Goal: Information Seeking & Learning: Learn about a topic

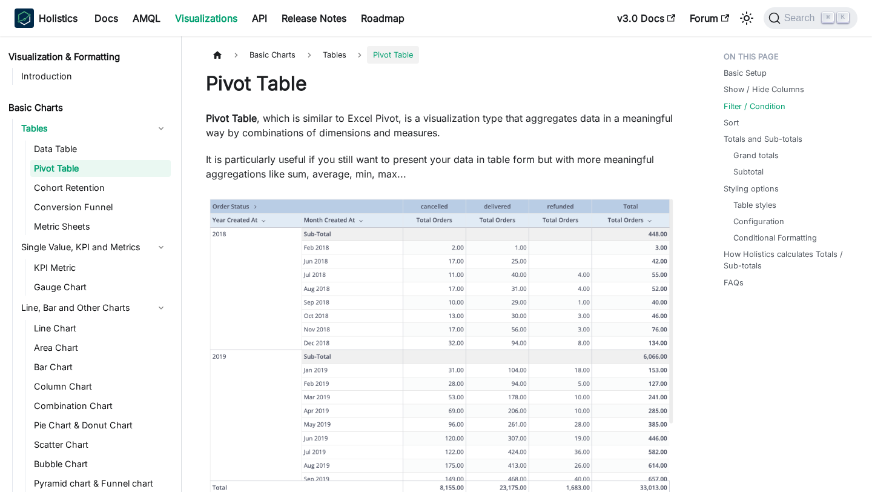
scroll to position [1555, 0]
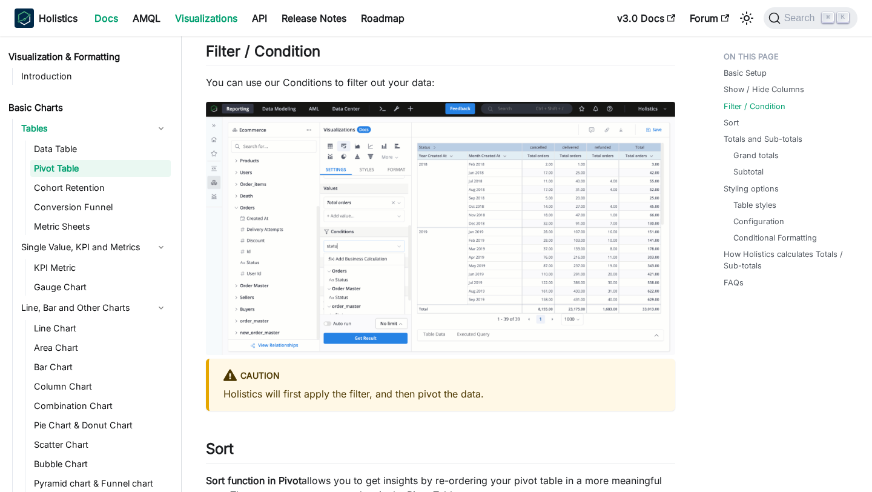
click at [101, 24] on link "Docs" at bounding box center [106, 17] width 38 height 19
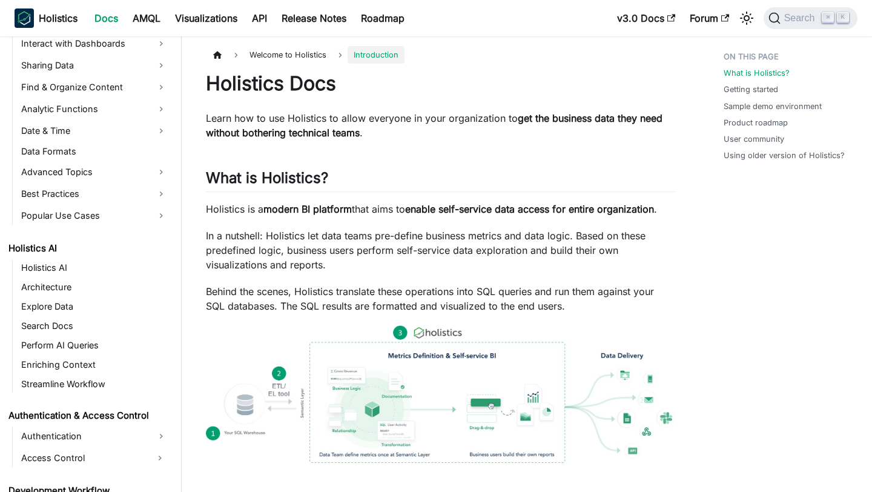
scroll to position [456, 0]
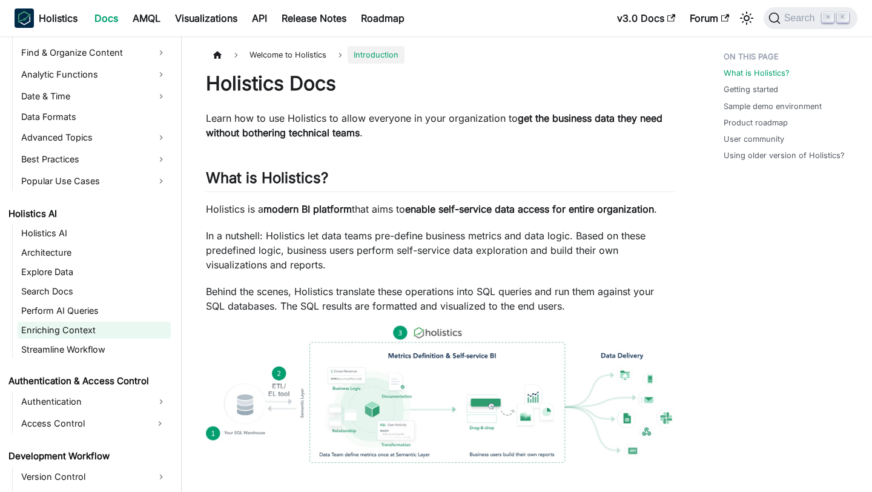
click at [109, 329] on link "Enriching Context" at bounding box center [94, 330] width 153 height 17
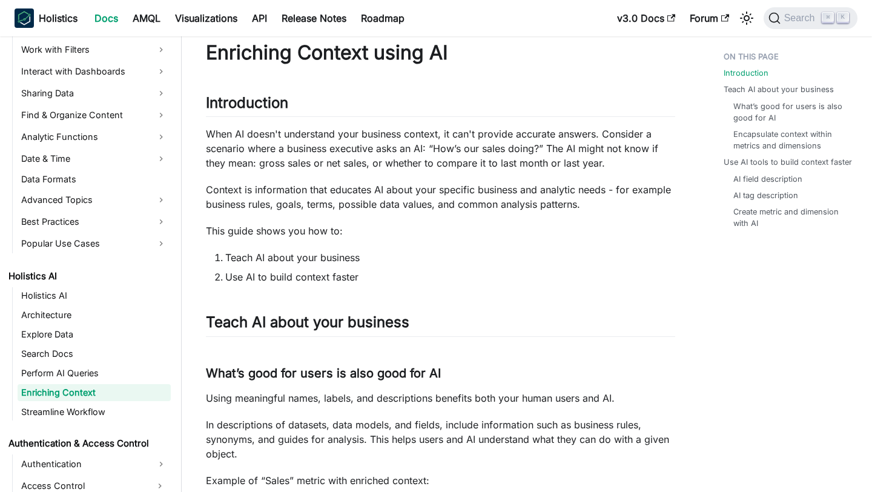
scroll to position [30, 0]
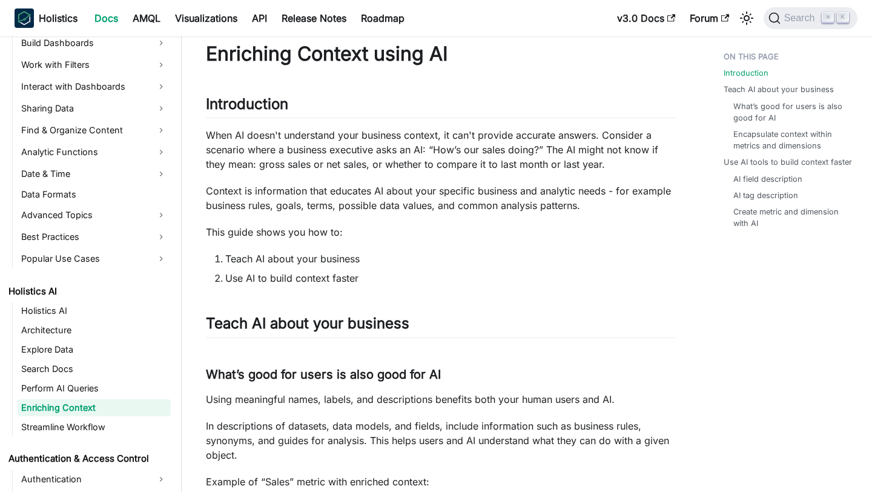
scroll to position [394, 0]
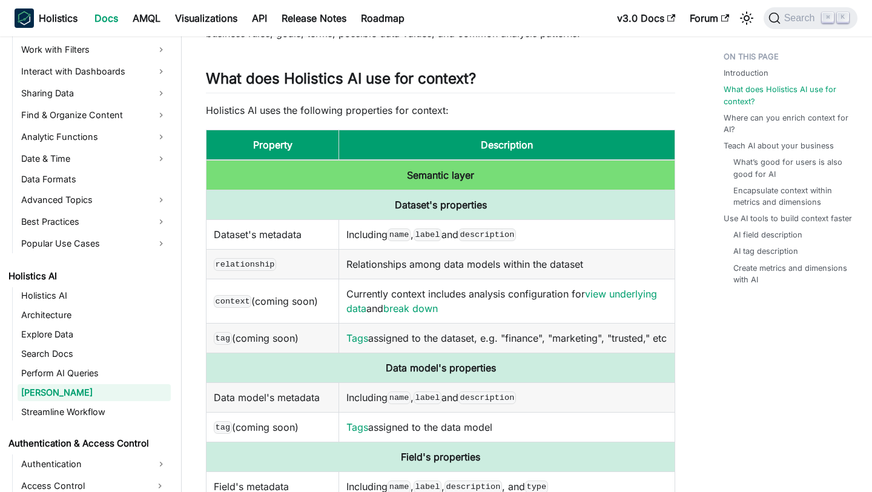
scroll to position [203, 0]
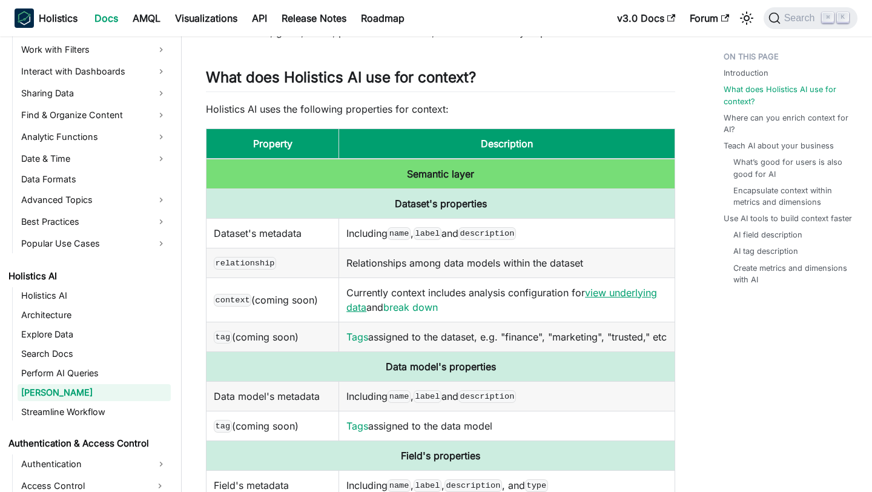
click at [638, 293] on link "view underlying data" at bounding box center [501, 299] width 311 height 27
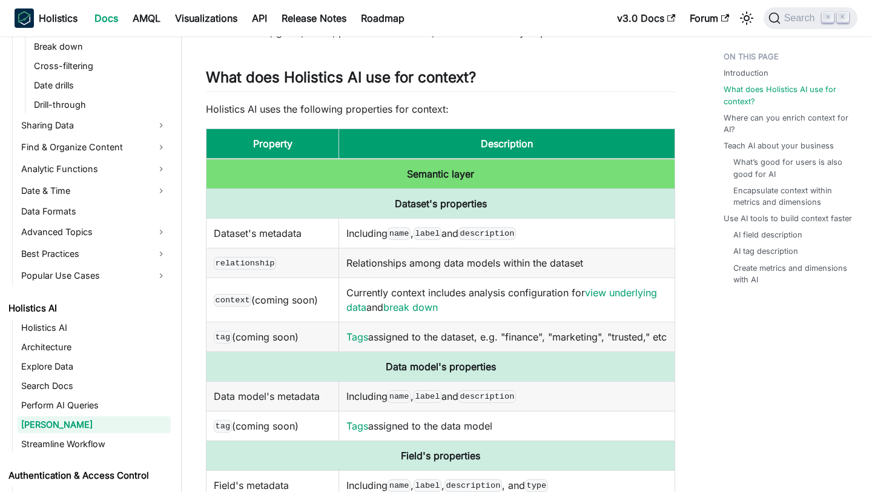
scroll to position [529, 0]
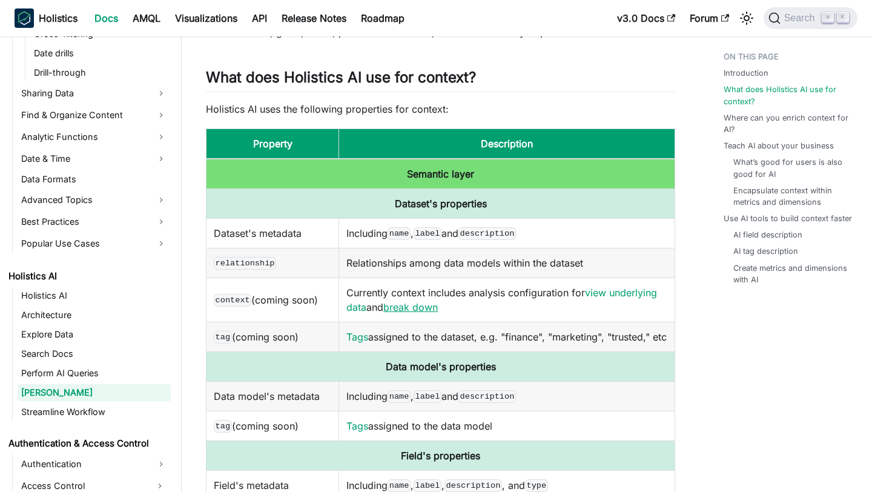
click at [400, 305] on link "break down" at bounding box center [410, 307] width 55 height 12
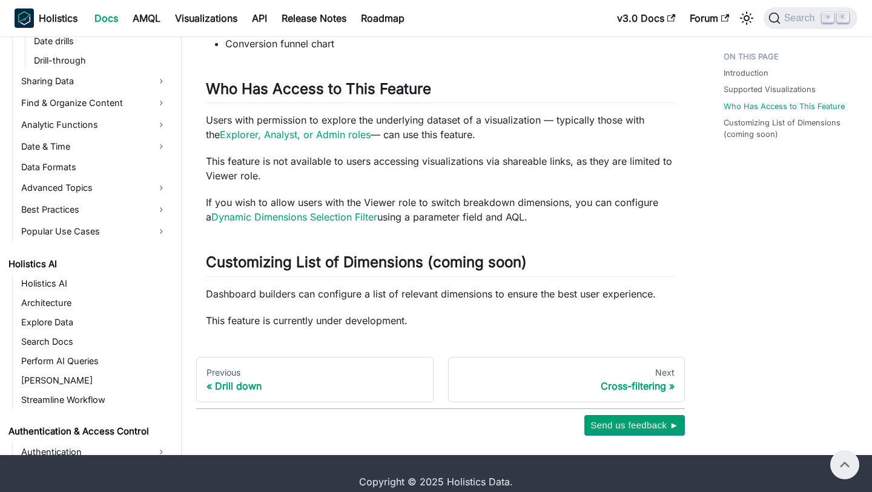
scroll to position [499, 0]
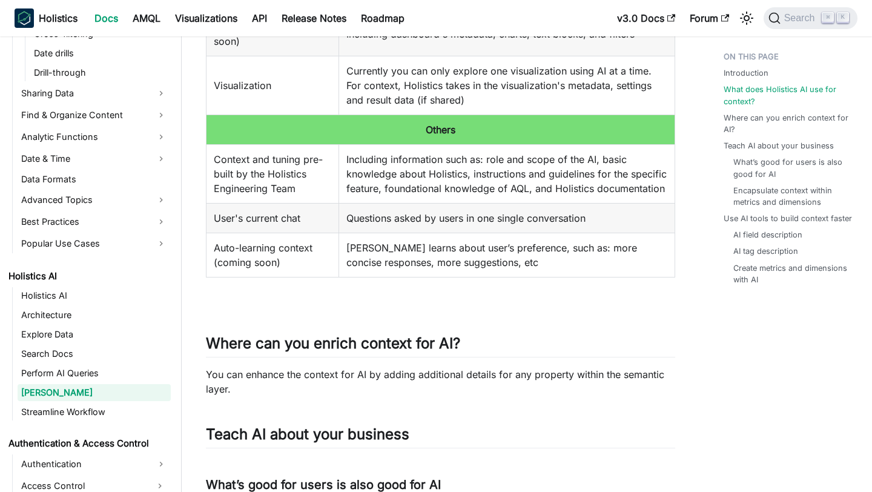
scroll to position [775, 0]
